Goal: Task Accomplishment & Management: Use online tool/utility

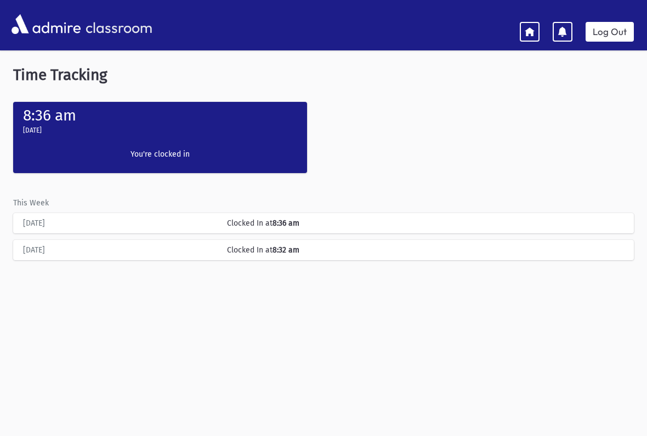
click at [530, 32] on icon at bounding box center [530, 31] width 10 height 10
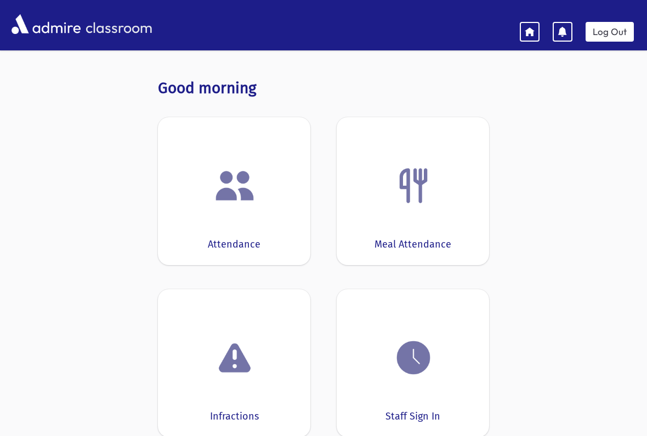
click at [268, 215] on div "Attendance" at bounding box center [234, 191] width 152 height 148
